Goal: Task Accomplishment & Management: Manage account settings

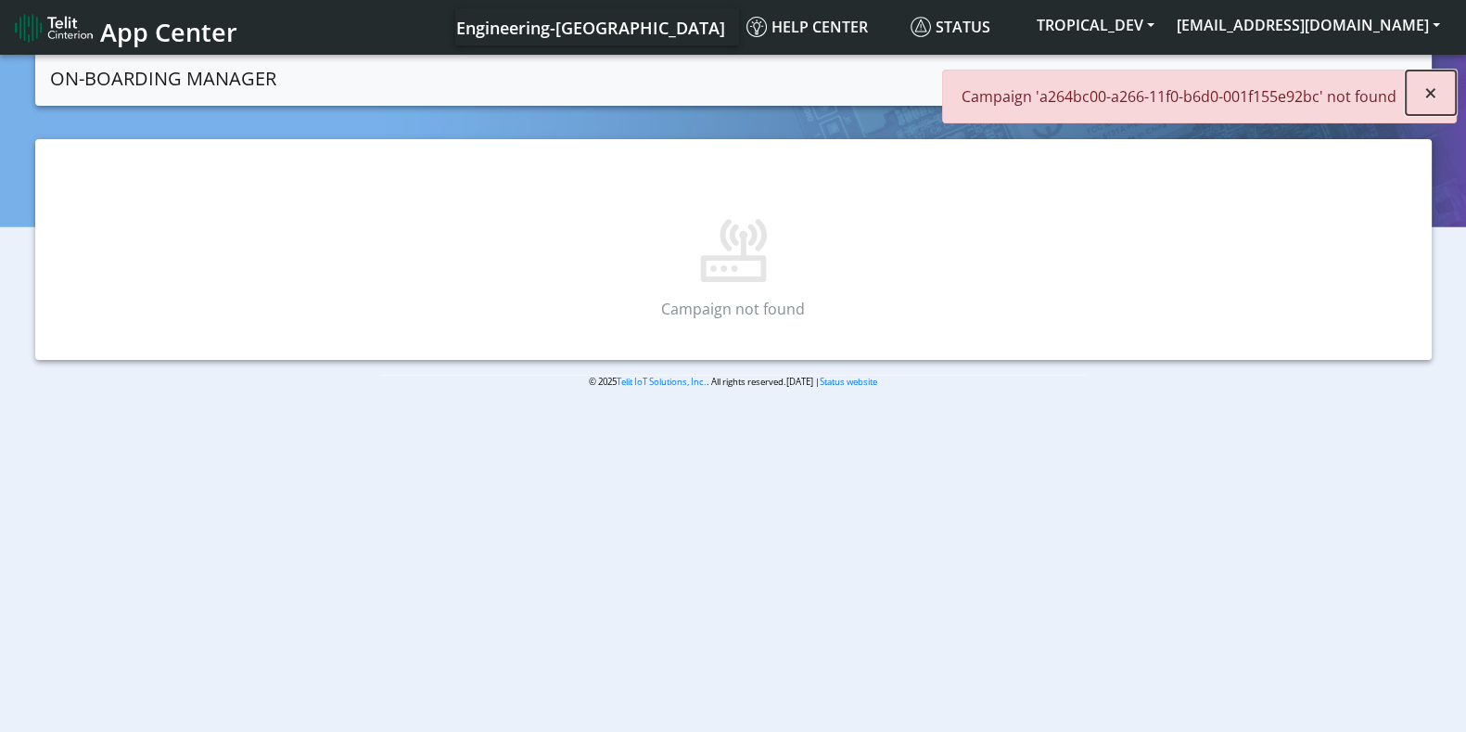
click at [1435, 89] on span "×" at bounding box center [1430, 92] width 13 height 31
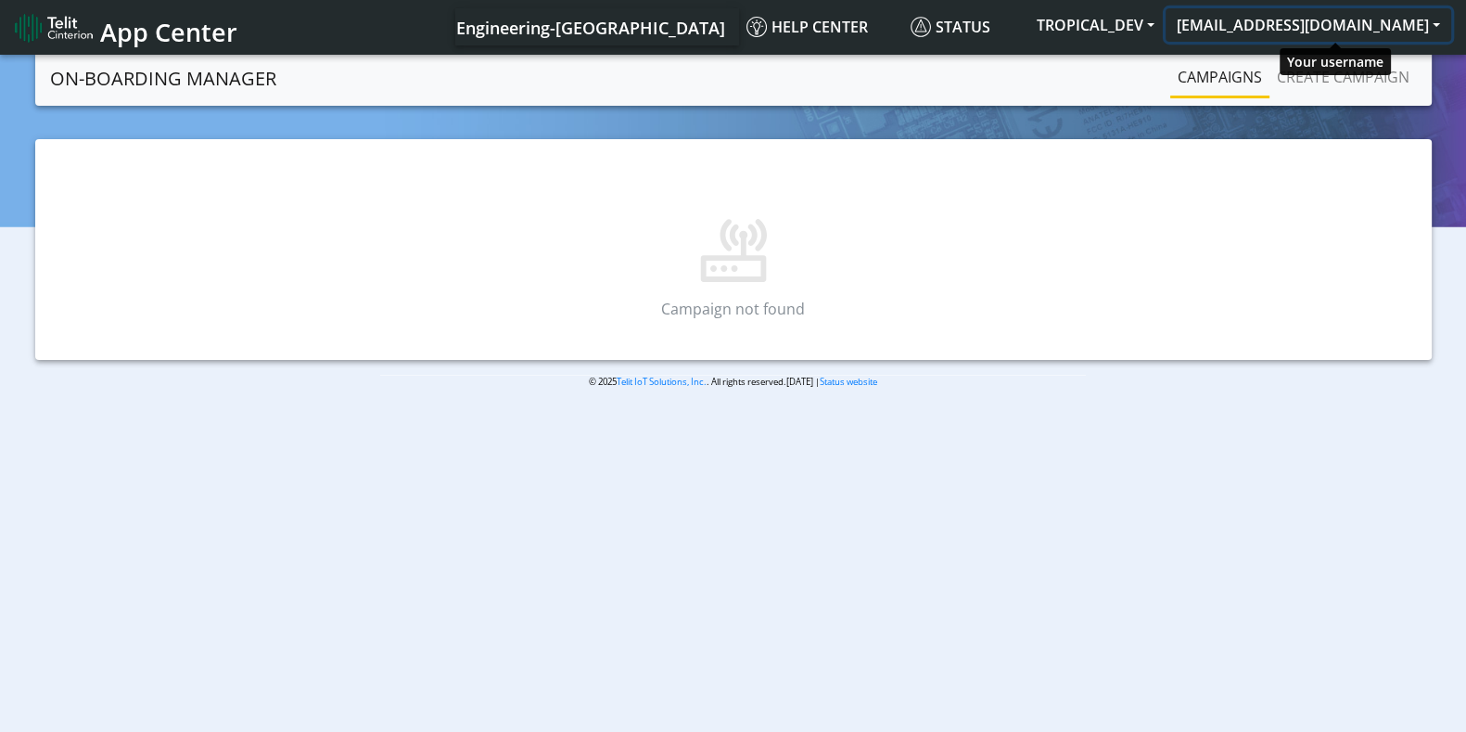
click at [1300, 30] on button "[EMAIL_ADDRESS][DOMAIN_NAME]" at bounding box center [1309, 24] width 286 height 33
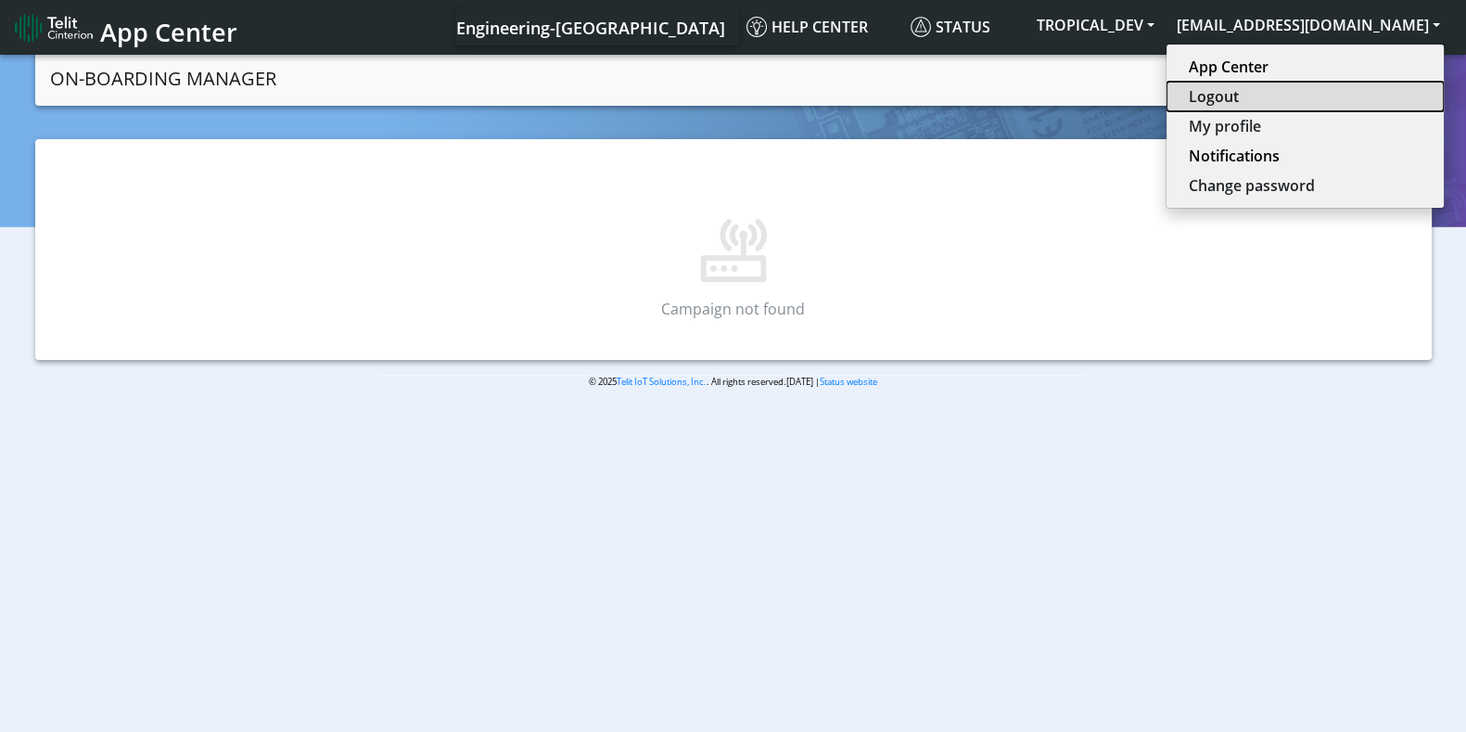
click at [1253, 86] on button "Logout" at bounding box center [1305, 97] width 277 height 30
